Goal: Transaction & Acquisition: Purchase product/service

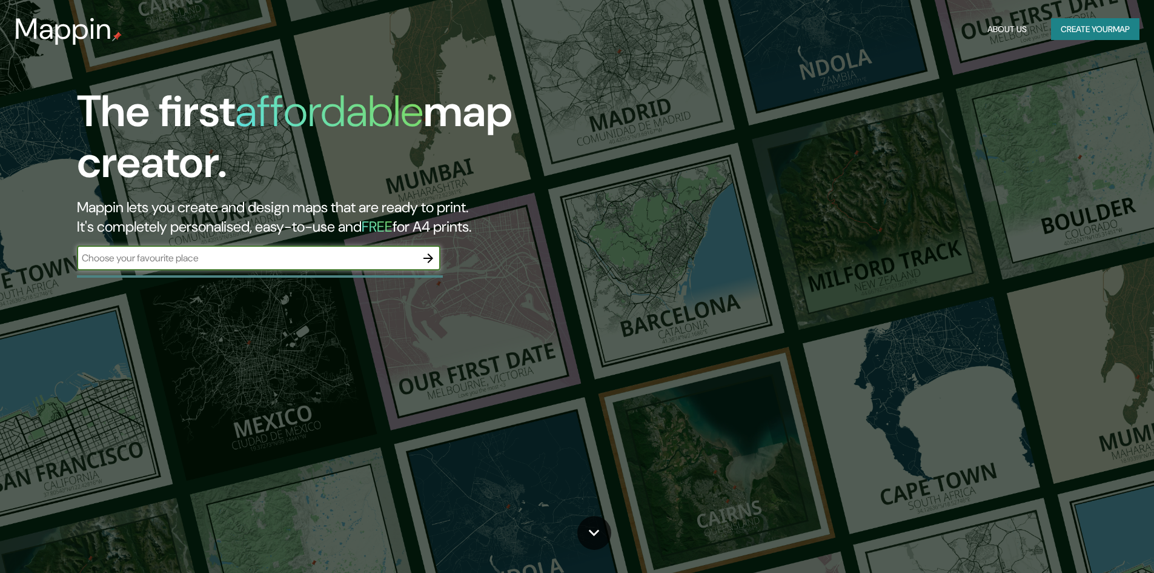
click at [311, 252] on input "text" at bounding box center [246, 258] width 339 height 14
click at [425, 263] on icon "button" at bounding box center [428, 258] width 15 height 15
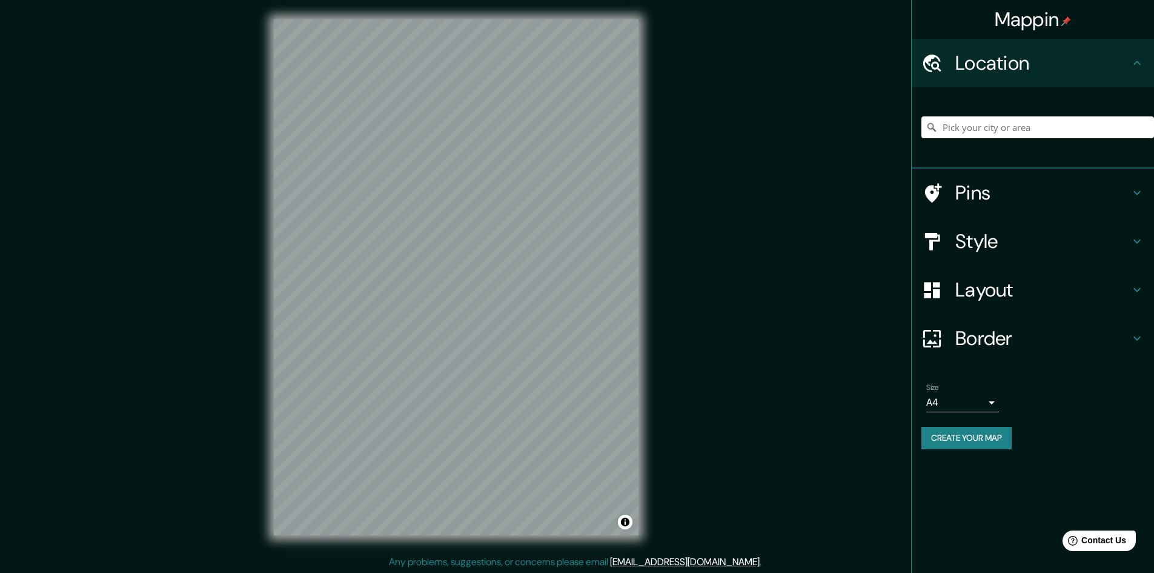
click at [966, 123] on input "Pick your city or area" at bounding box center [1038, 127] width 233 height 22
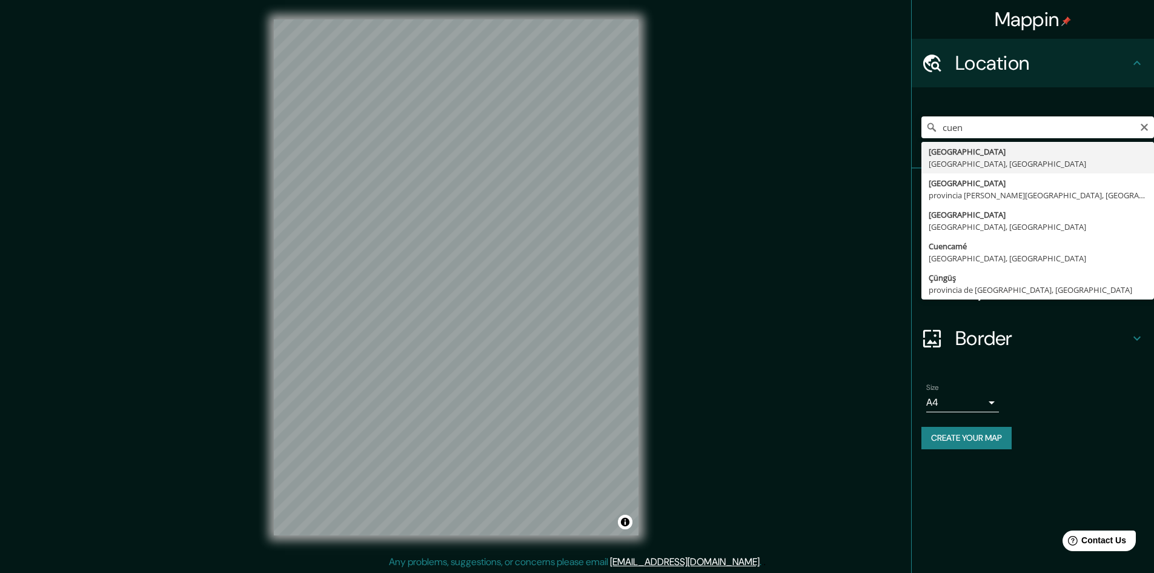
type input "[GEOGRAPHIC_DATA], [GEOGRAPHIC_DATA], [GEOGRAPHIC_DATA]"
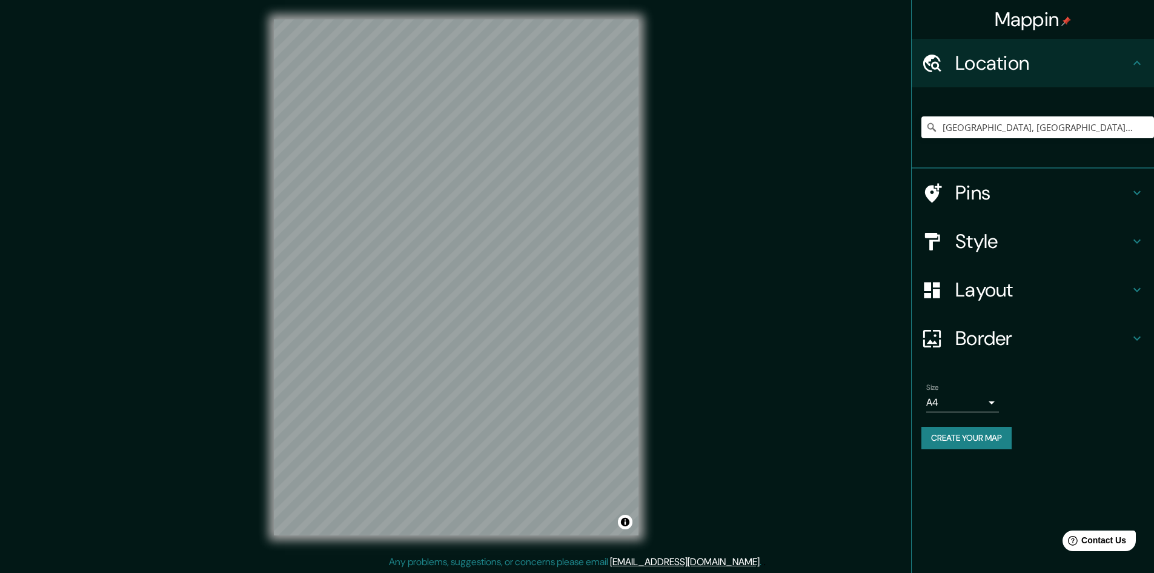
click at [990, 286] on h4 "Layout" at bounding box center [1043, 290] width 175 height 24
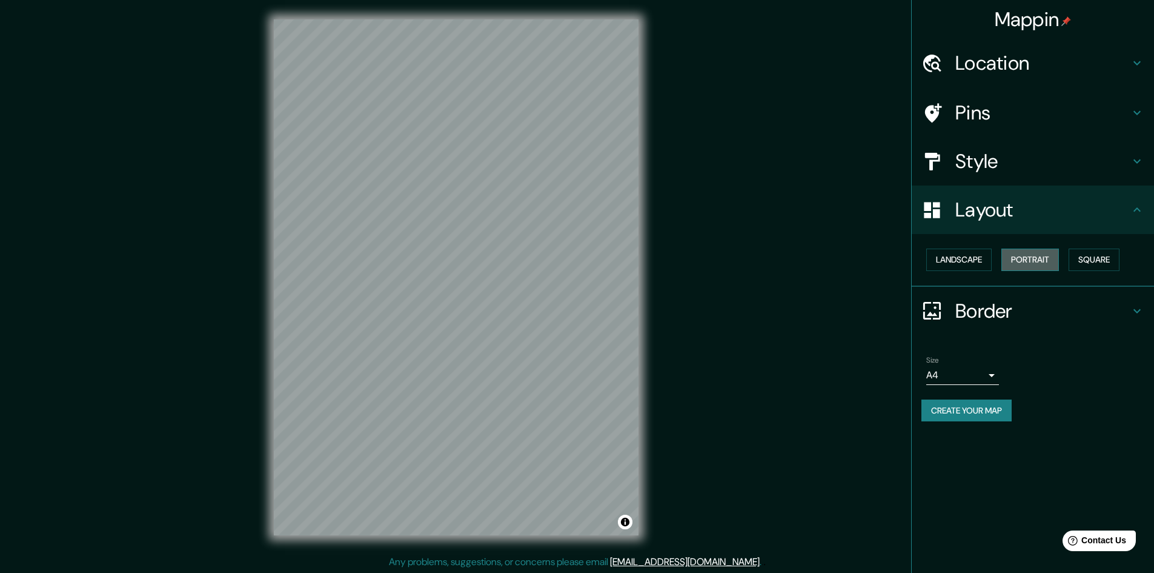
click at [1025, 264] on button "Portrait" at bounding box center [1031, 259] width 58 height 22
click at [977, 258] on button "Landscape" at bounding box center [958, 259] width 65 height 22
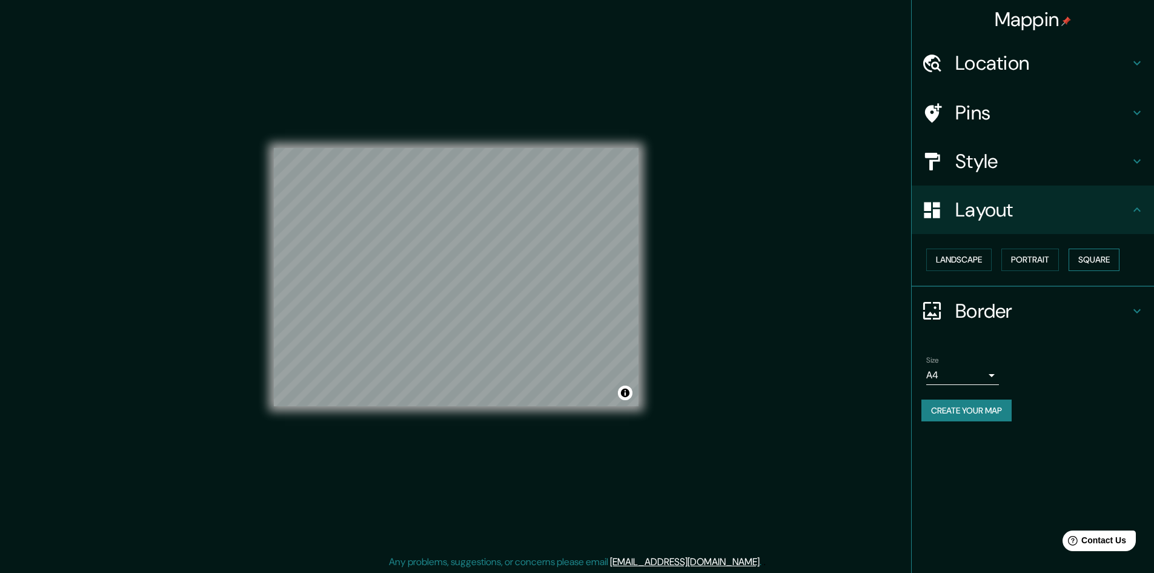
click at [1115, 256] on button "Square" at bounding box center [1094, 259] width 51 height 22
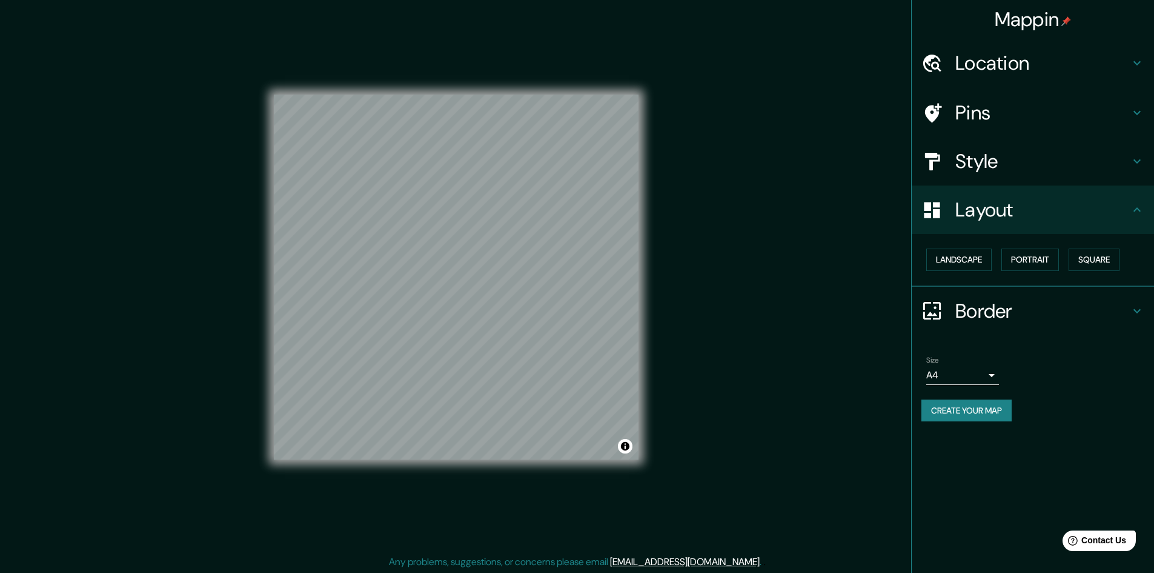
click at [1018, 164] on h4 "Style" at bounding box center [1043, 161] width 175 height 24
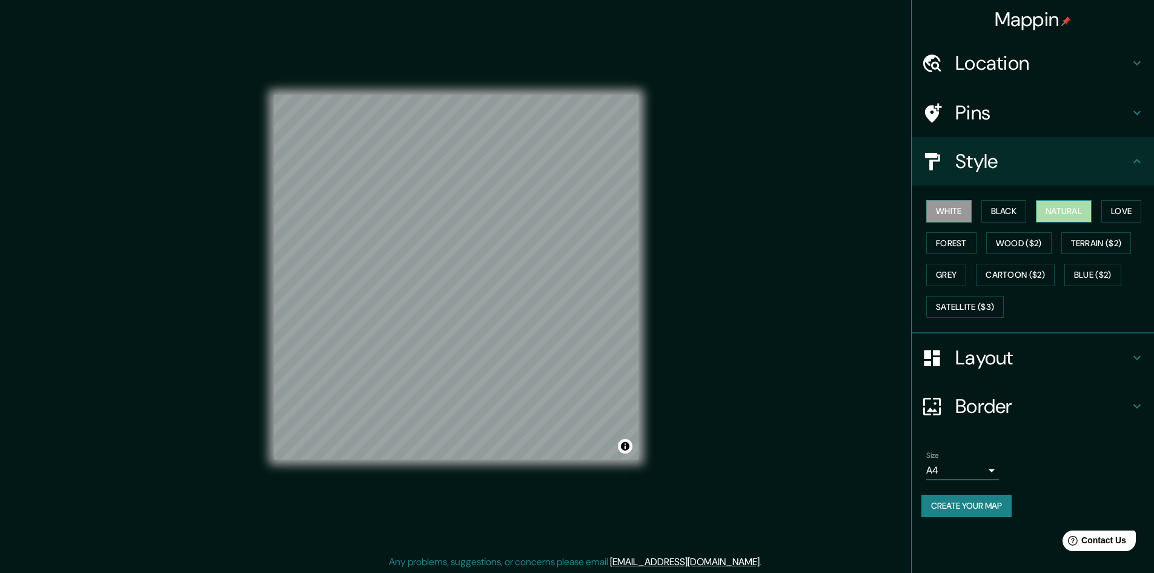
click at [1043, 211] on button "Natural" at bounding box center [1064, 211] width 56 height 22
click at [976, 494] on div "Size A4 single Create your map" at bounding box center [1033, 486] width 223 height 81
click at [975, 507] on button "Create your map" at bounding box center [967, 505] width 90 height 22
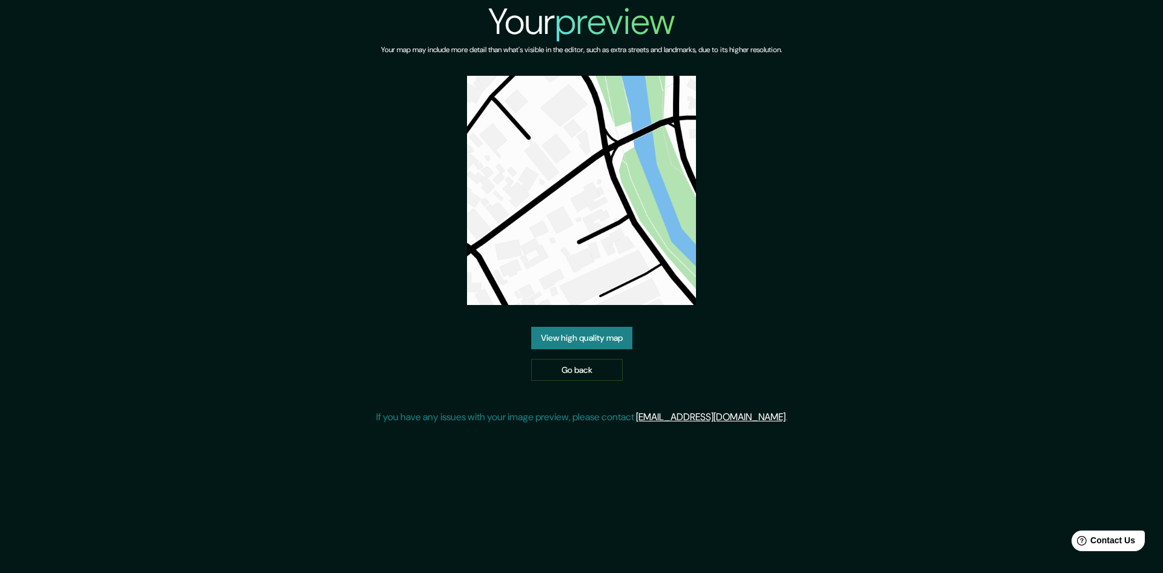
click at [612, 341] on link "View high quality map" at bounding box center [581, 338] width 101 height 22
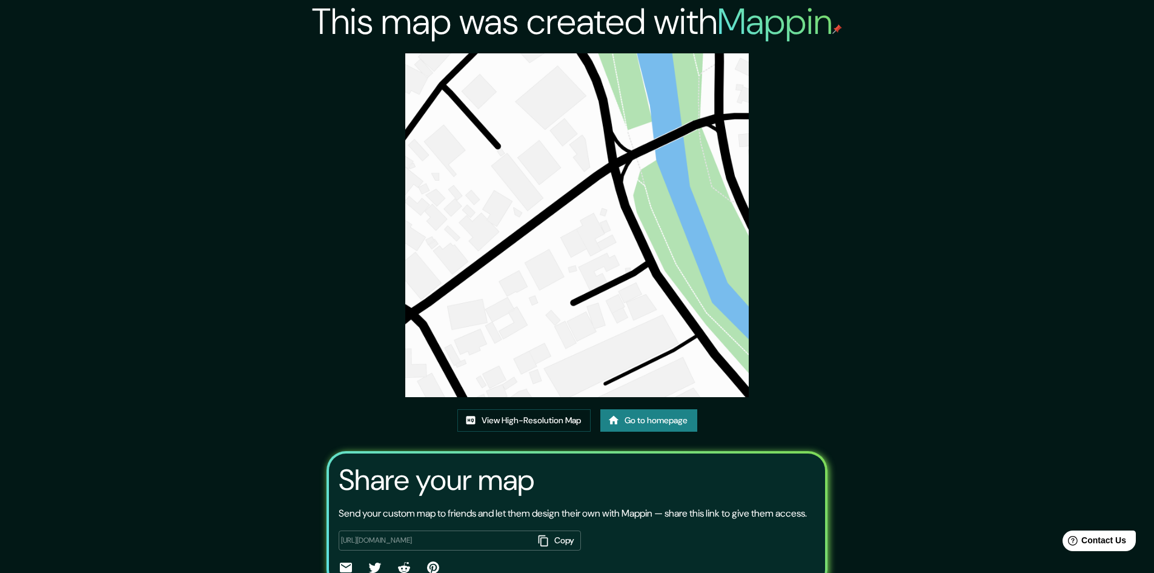
click at [1016, 150] on div "This map was created with Mappin View High-Resolution Map Go to homepage Share …" at bounding box center [577, 316] width 1154 height 632
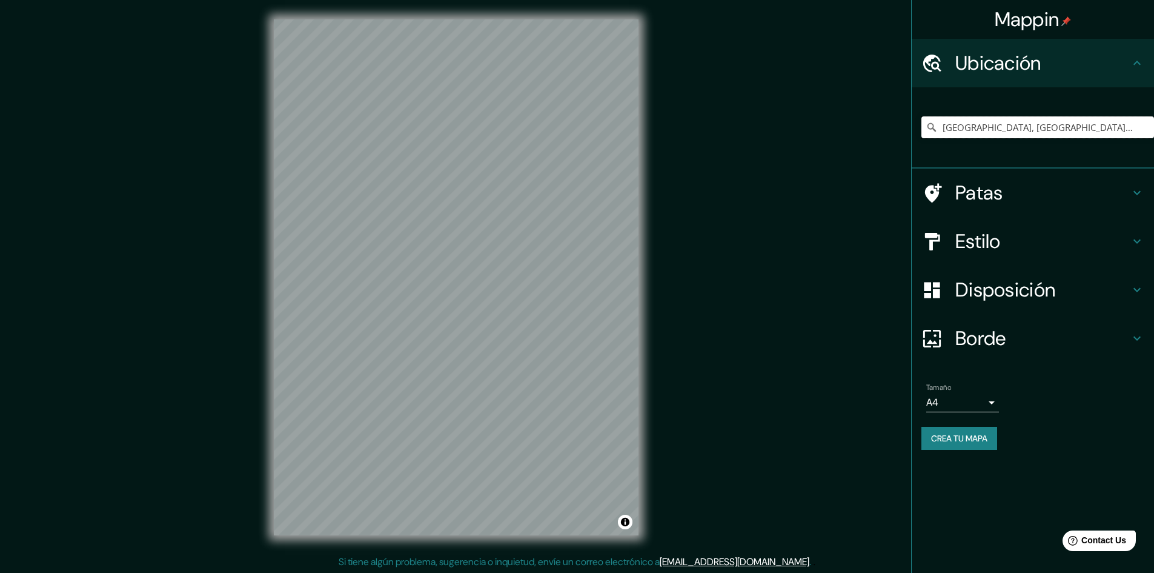
click at [1042, 127] on input "[GEOGRAPHIC_DATA], [GEOGRAPHIC_DATA], [GEOGRAPHIC_DATA]" at bounding box center [1038, 127] width 233 height 22
click at [1078, 128] on input "[GEOGRAPHIC_DATA], [GEOGRAPHIC_DATA], [GEOGRAPHIC_DATA]" at bounding box center [1038, 127] width 233 height 22
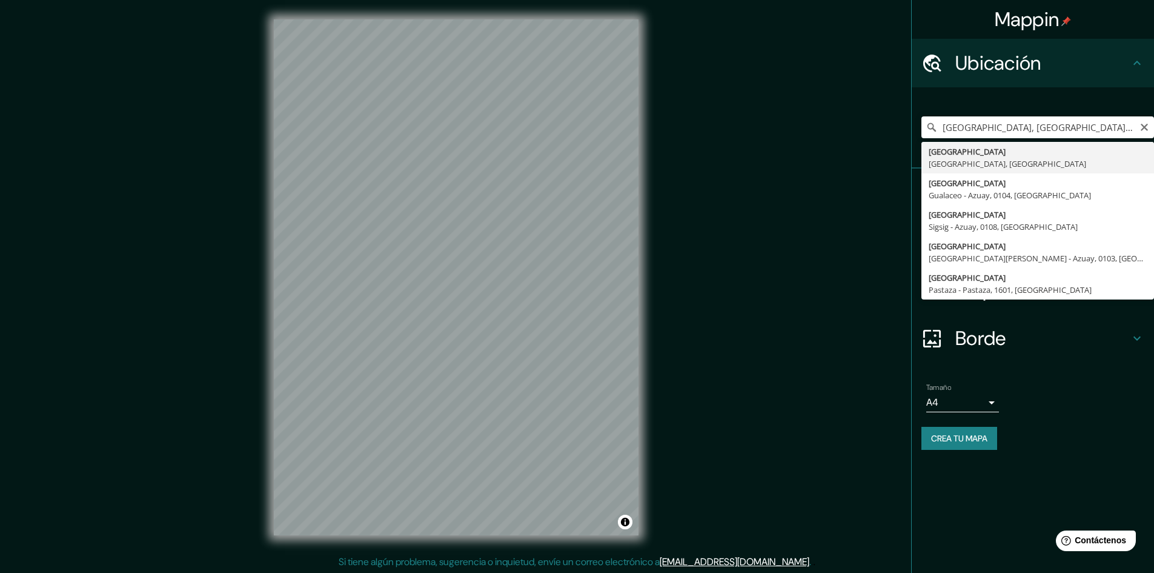
type input "[GEOGRAPHIC_DATA], [GEOGRAPHIC_DATA], [GEOGRAPHIC_DATA]"
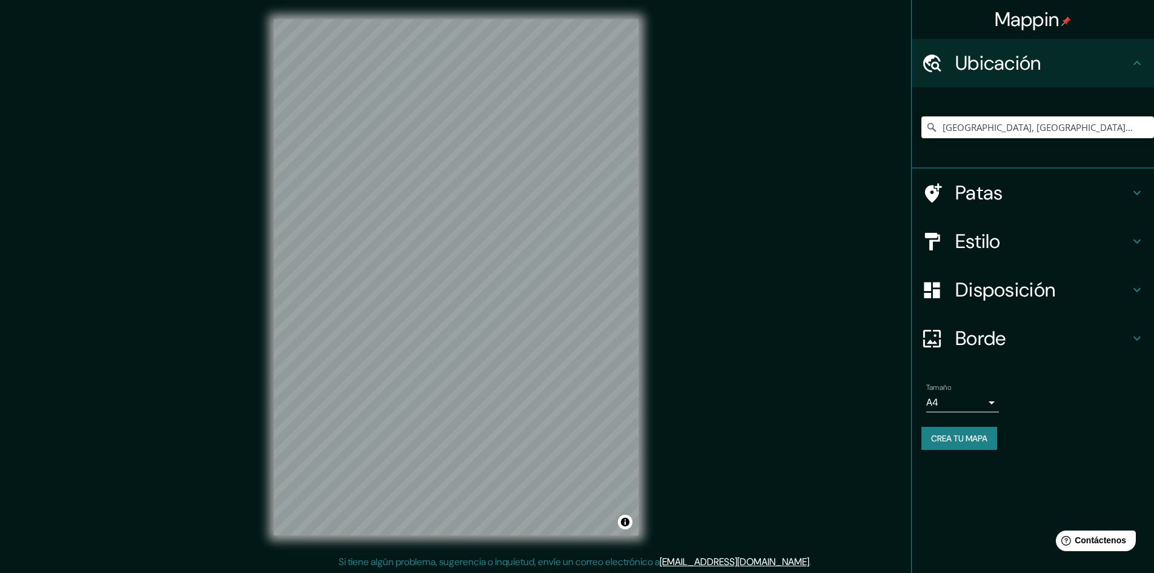
click at [1024, 230] on h4 "Estilo" at bounding box center [1043, 241] width 175 height 24
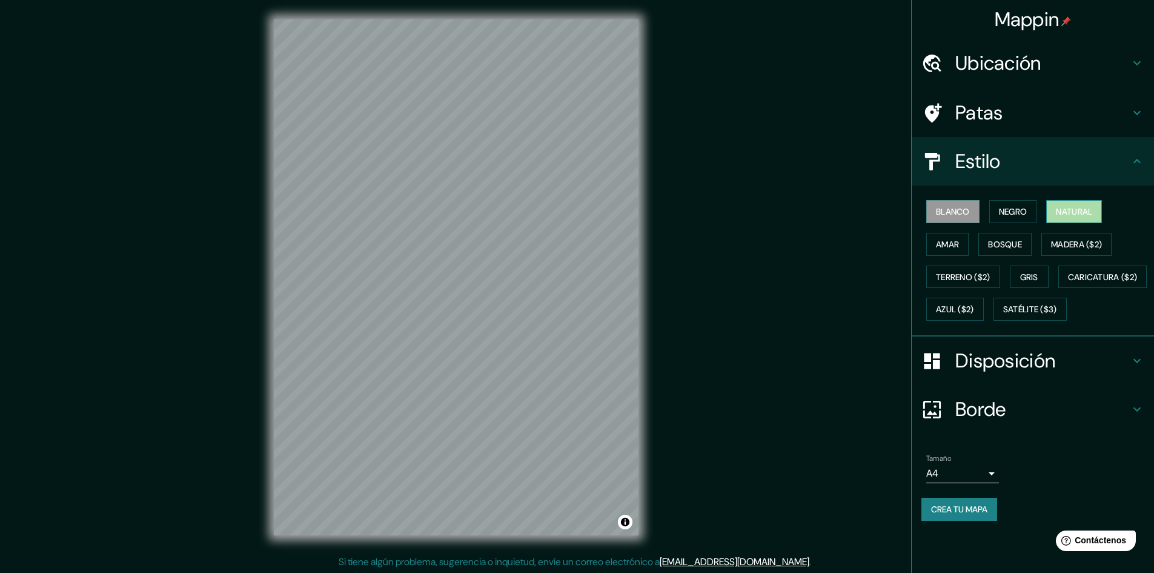
click at [1054, 212] on button "Natural" at bounding box center [1074, 211] width 56 height 23
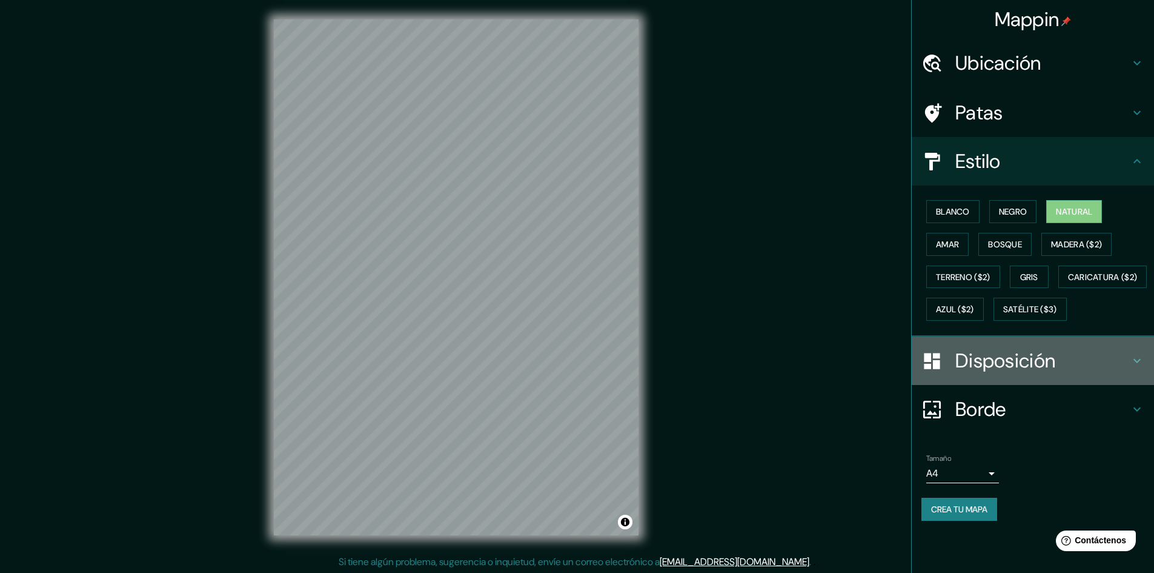
click at [1008, 373] on font "Disposición" at bounding box center [1006, 360] width 100 height 25
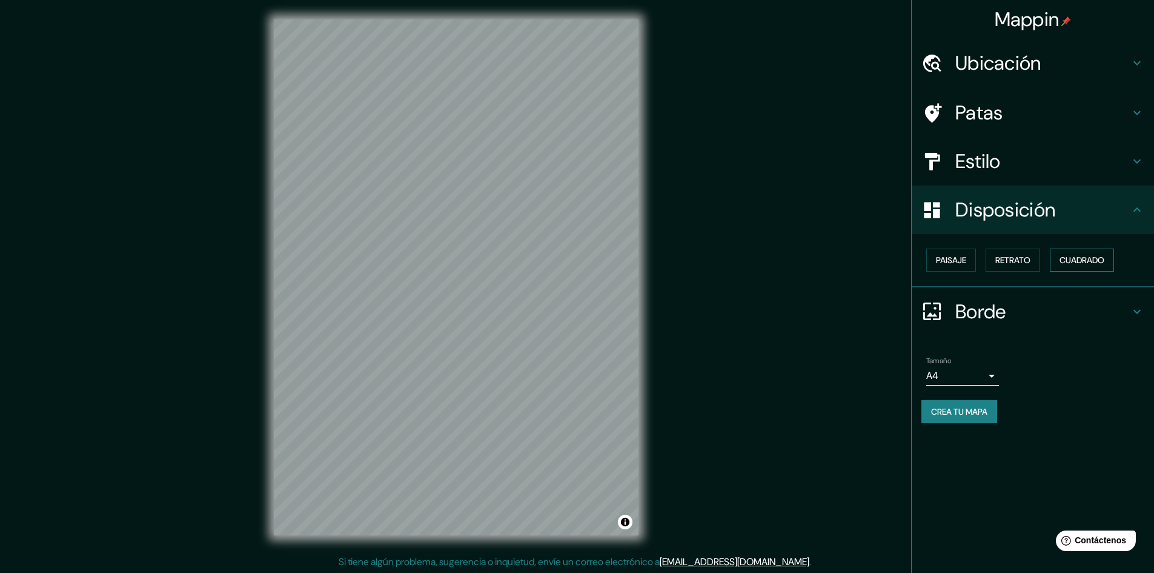
click at [1083, 259] on font "Cuadrado" at bounding box center [1082, 259] width 45 height 11
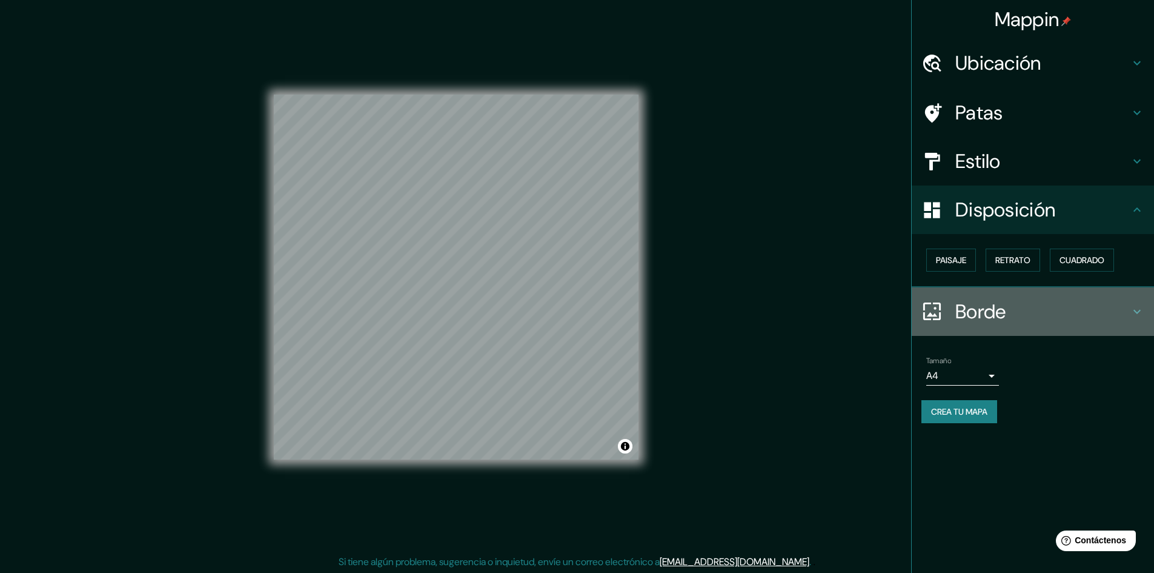
click at [1040, 321] on h4 "Borde" at bounding box center [1043, 311] width 175 height 24
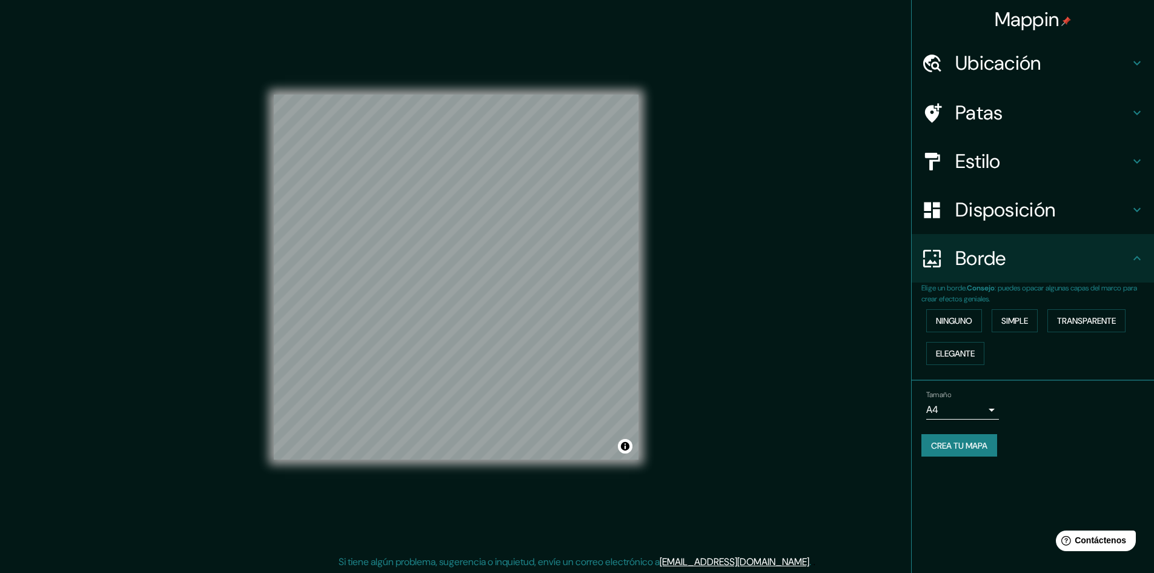
click at [1049, 273] on div "Borde" at bounding box center [1033, 258] width 242 height 48
click at [959, 436] on button "Crea tu mapa" at bounding box center [960, 445] width 76 height 23
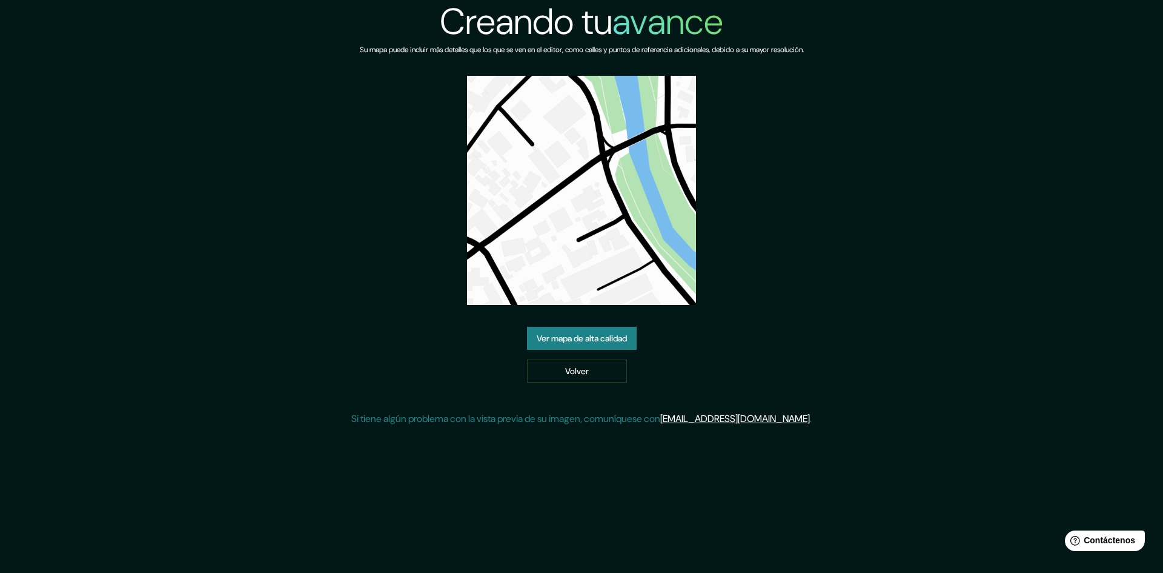
click at [611, 341] on font "Ver mapa de alta calidad" at bounding box center [582, 338] width 90 height 11
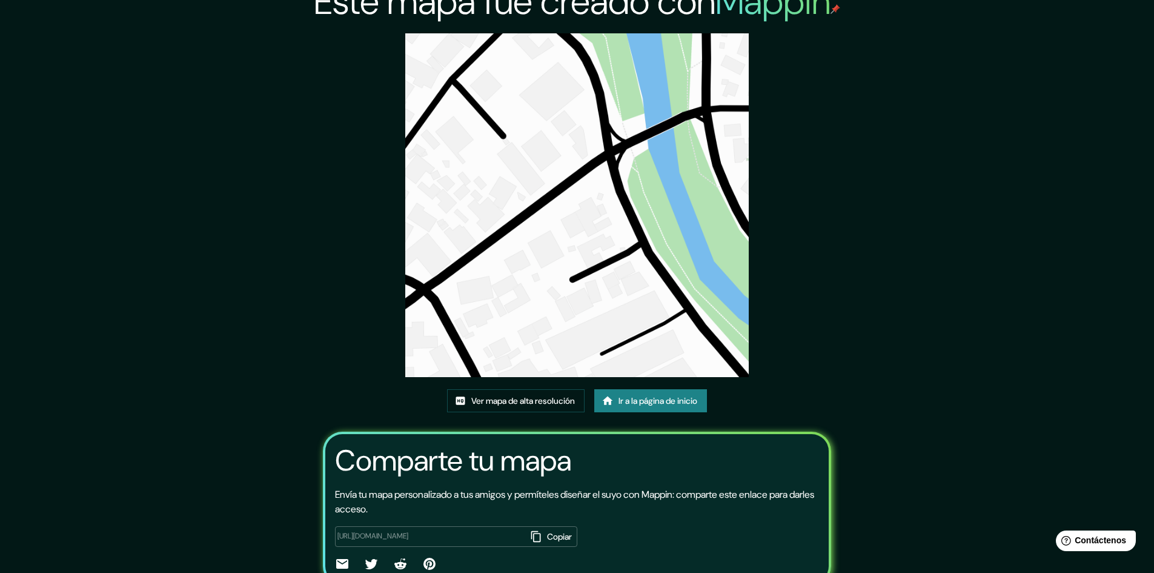
scroll to position [75, 0]
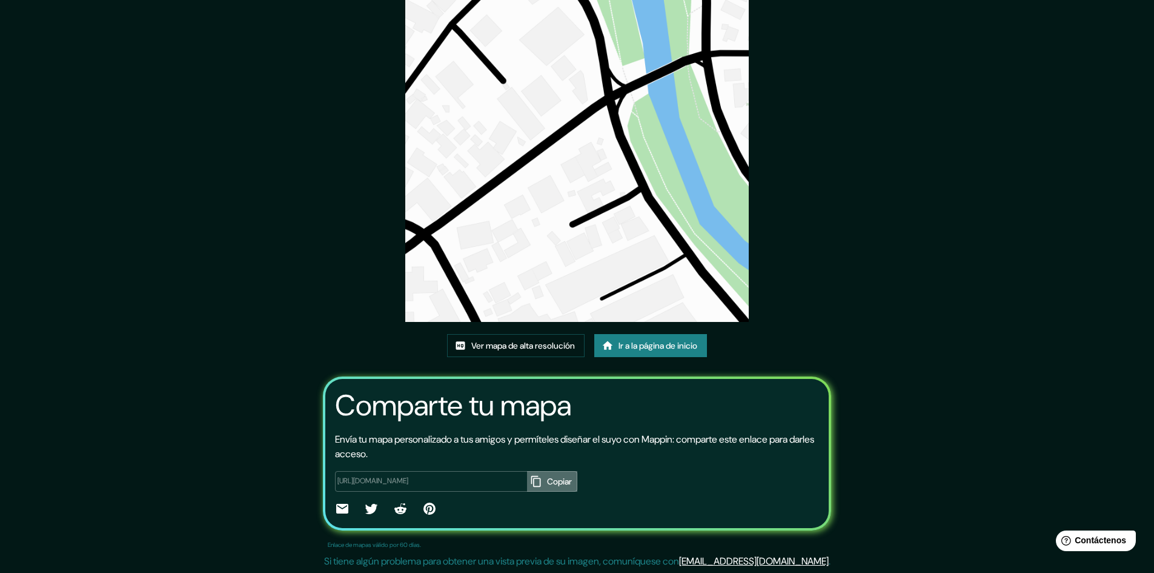
click at [547, 481] on font "Copiar" at bounding box center [559, 481] width 25 height 11
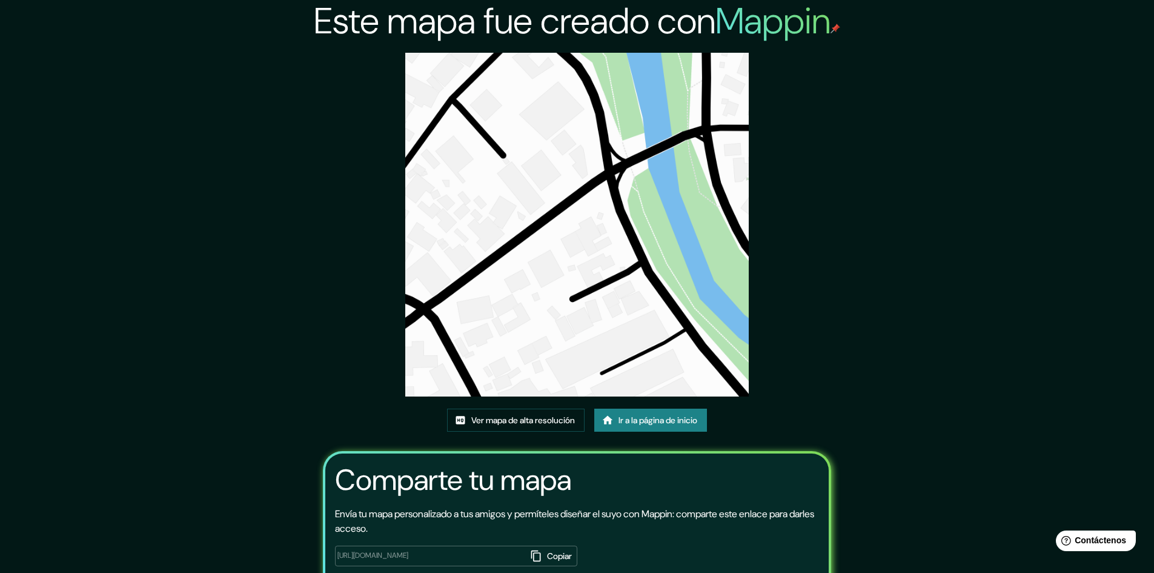
scroll to position [0, 0]
